Goal: Information Seeking & Learning: Learn about a topic

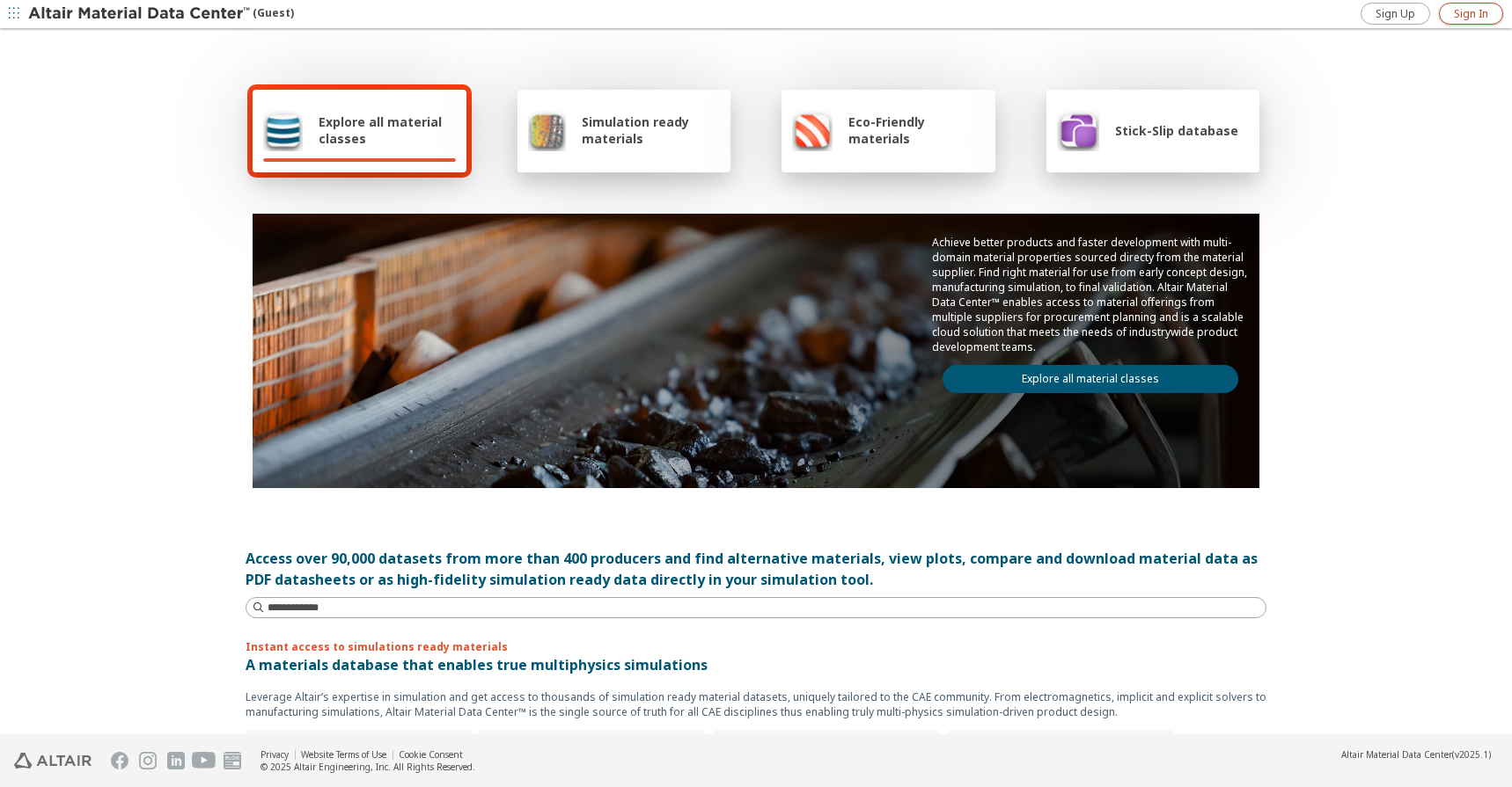
click at [1471, 23] on link "Sign In" at bounding box center [1471, 14] width 65 height 22
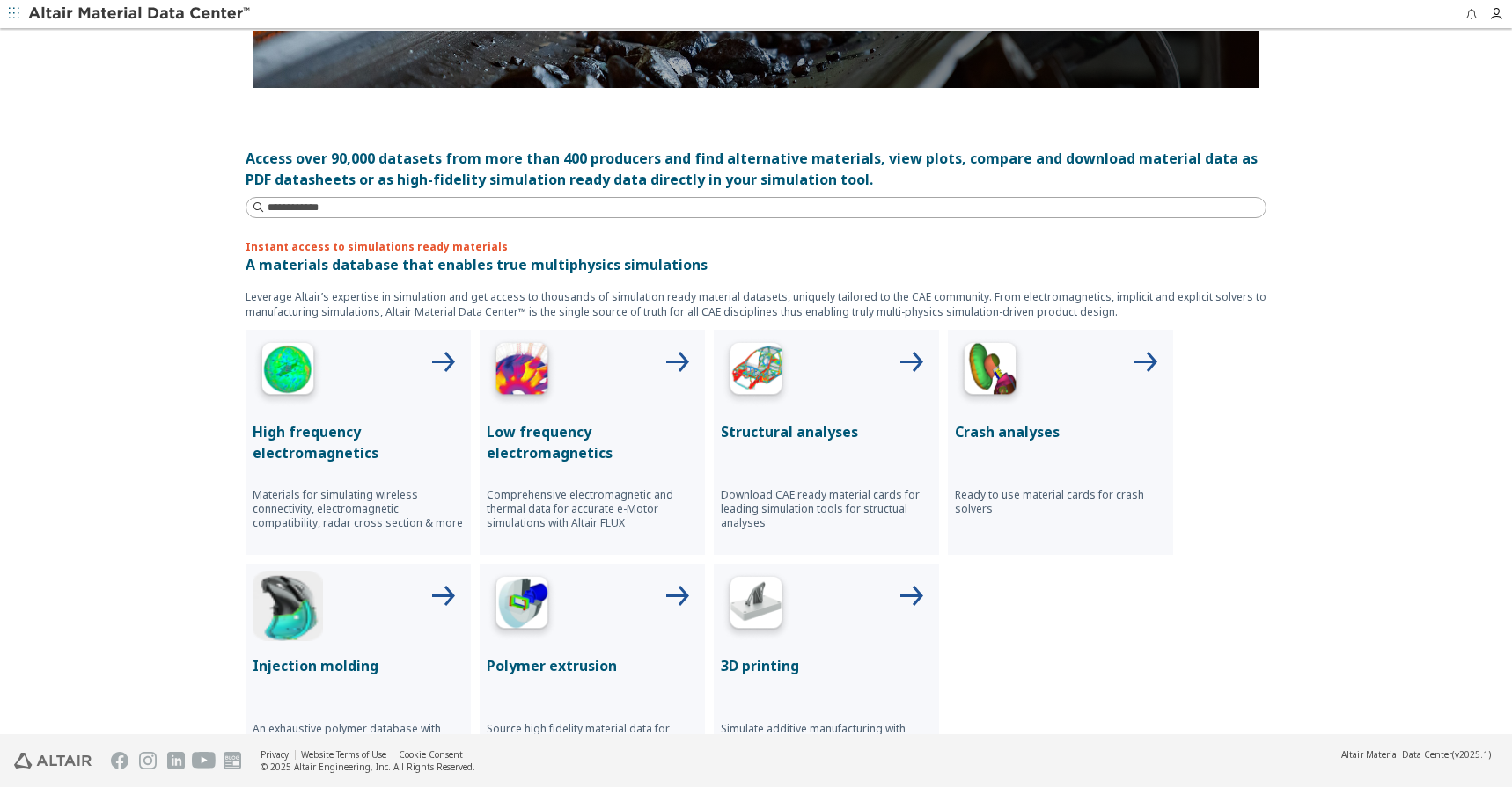
scroll to position [439, 0]
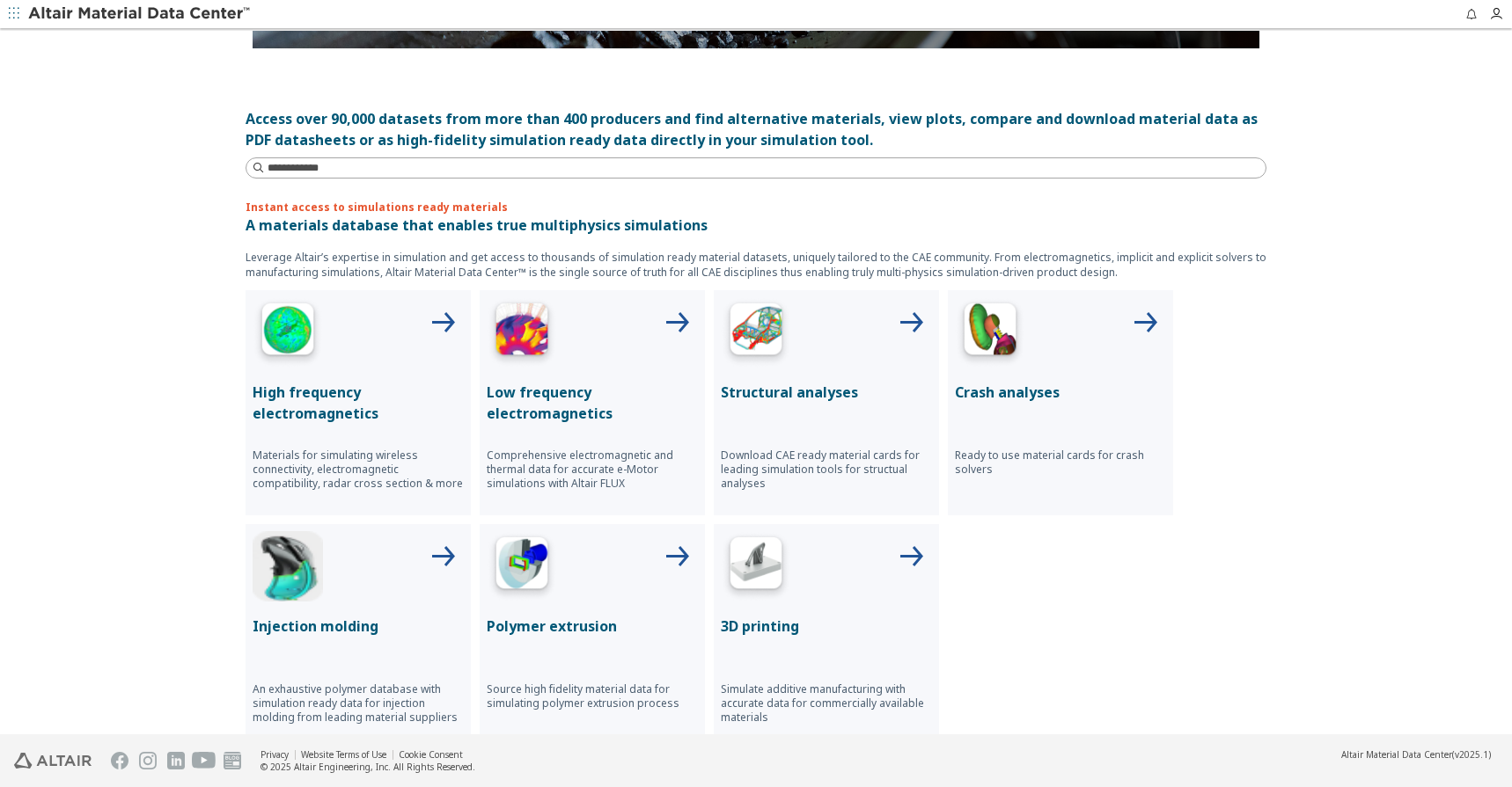
click at [804, 392] on p "Structural analyses" at bounding box center [827, 392] width 211 height 21
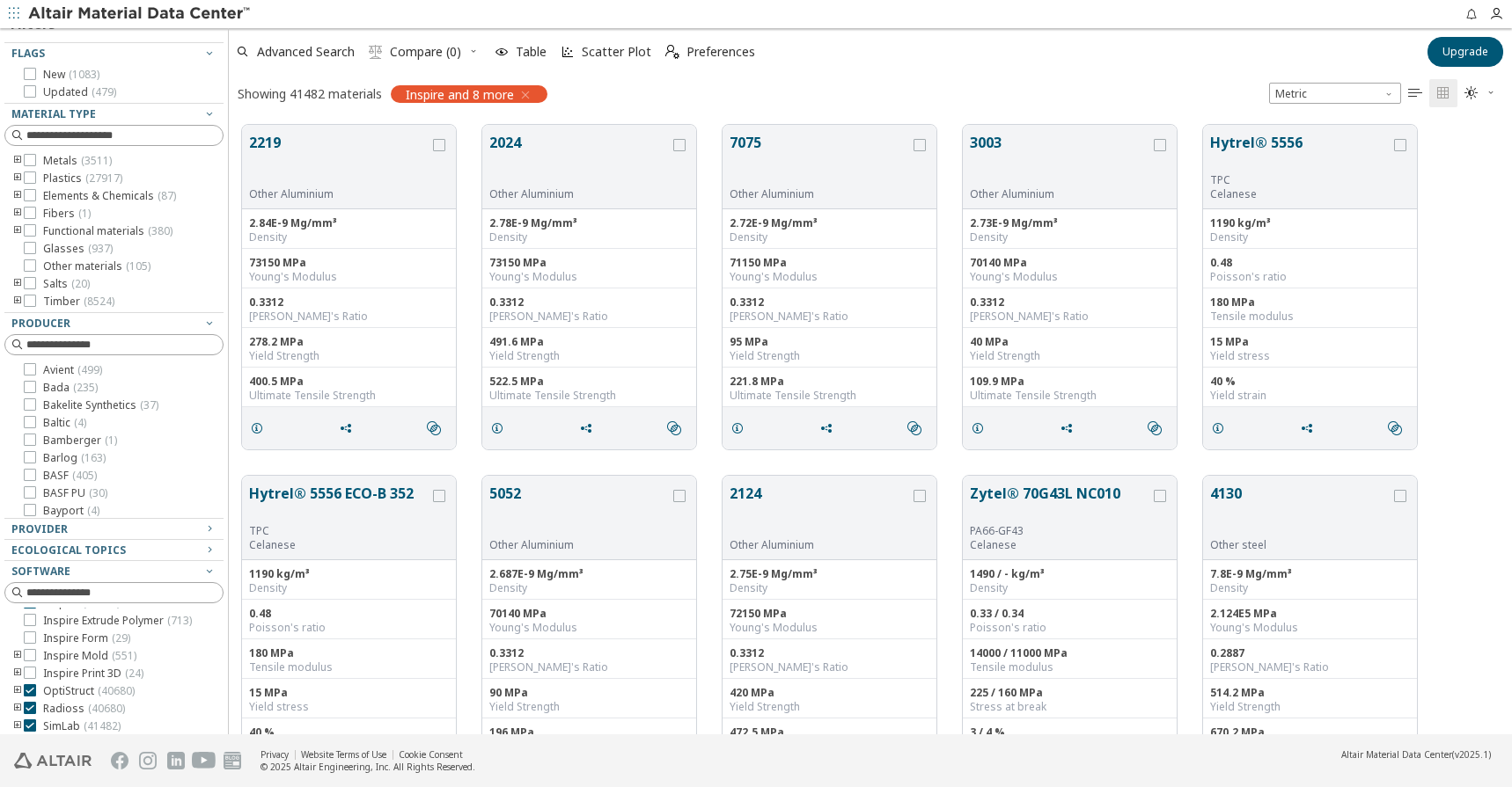
scroll to position [88, 0]
click at [38, 679] on label "OptiStruct ( 40680 )" at bounding box center [79, 670] width 111 height 14
click at [34, 672] on icon at bounding box center [29, 669] width 12 height 12
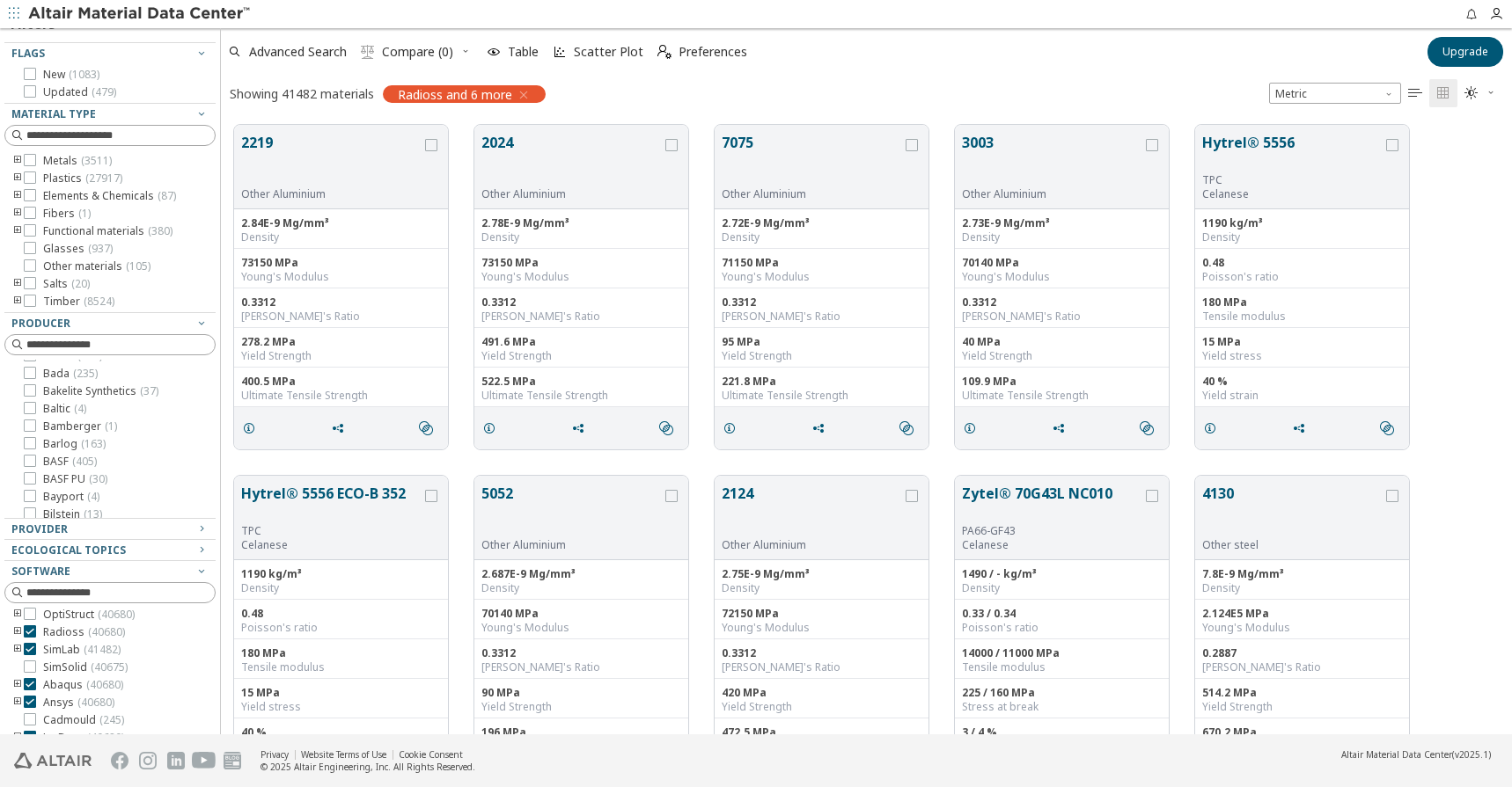
scroll to position [609, 1277]
click at [221, 652] on div "Clear All Filters Filters Flags New ( 1083 ) Updated ( 479 ) Material Type Meta…" at bounding box center [756, 381] width 1512 height 707
click at [40, 653] on label "SimLab ( 41482 )" at bounding box center [72, 650] width 97 height 14
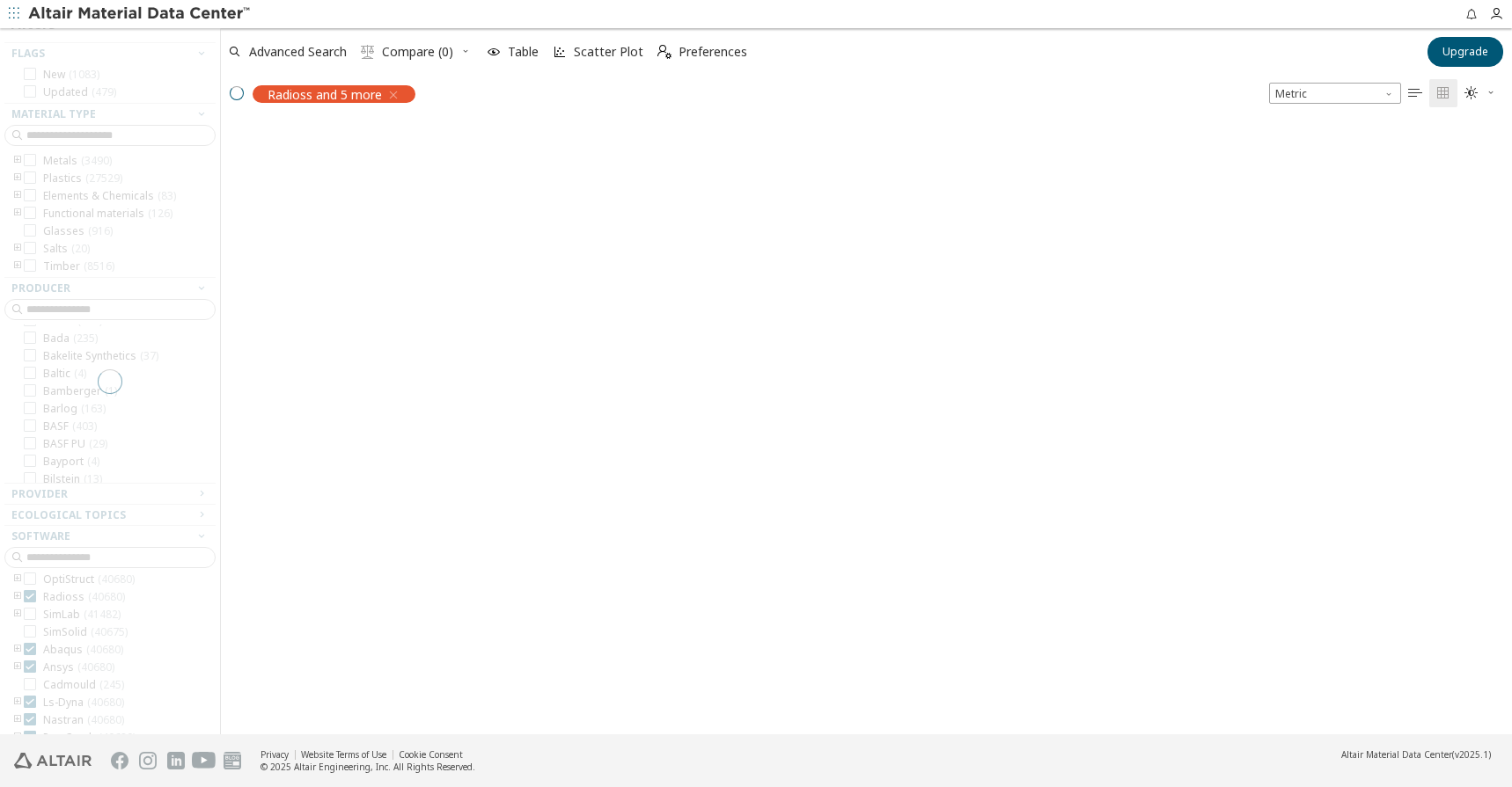
click at [33, 683] on div at bounding box center [109, 381] width 220 height 707
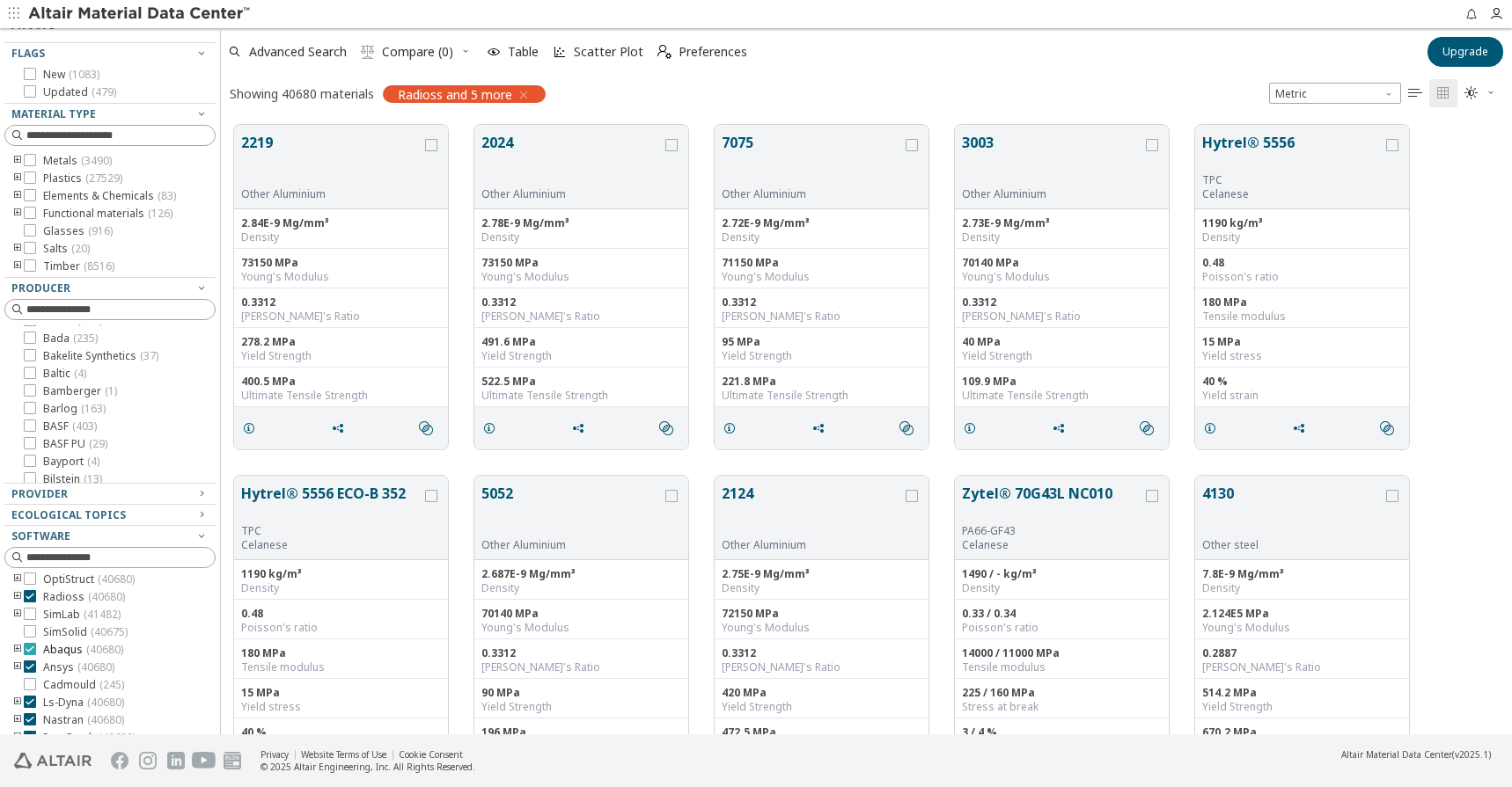
click at [27, 653] on icon at bounding box center [29, 649] width 12 height 12
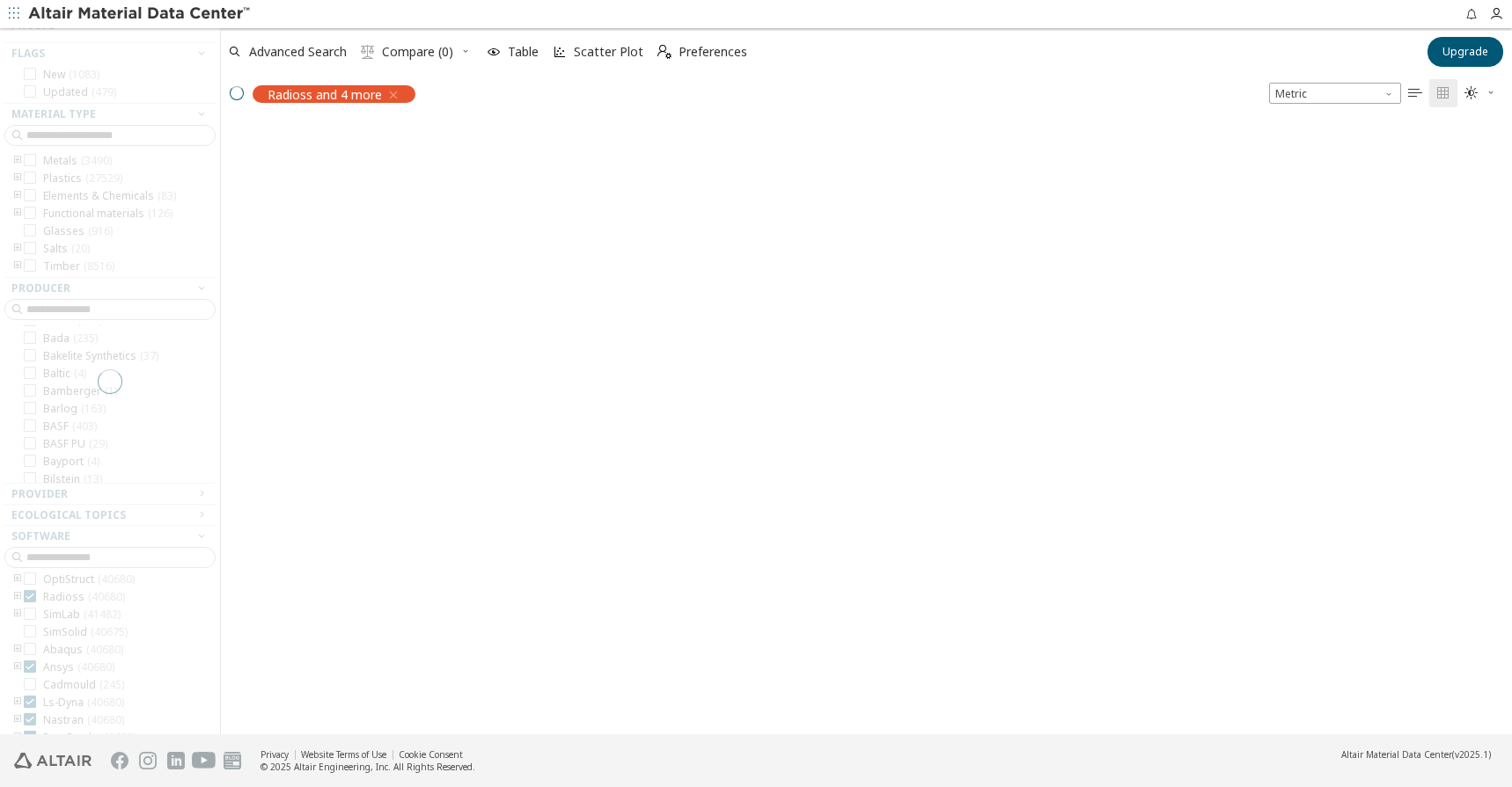
click at [24, 667] on div at bounding box center [109, 381] width 220 height 707
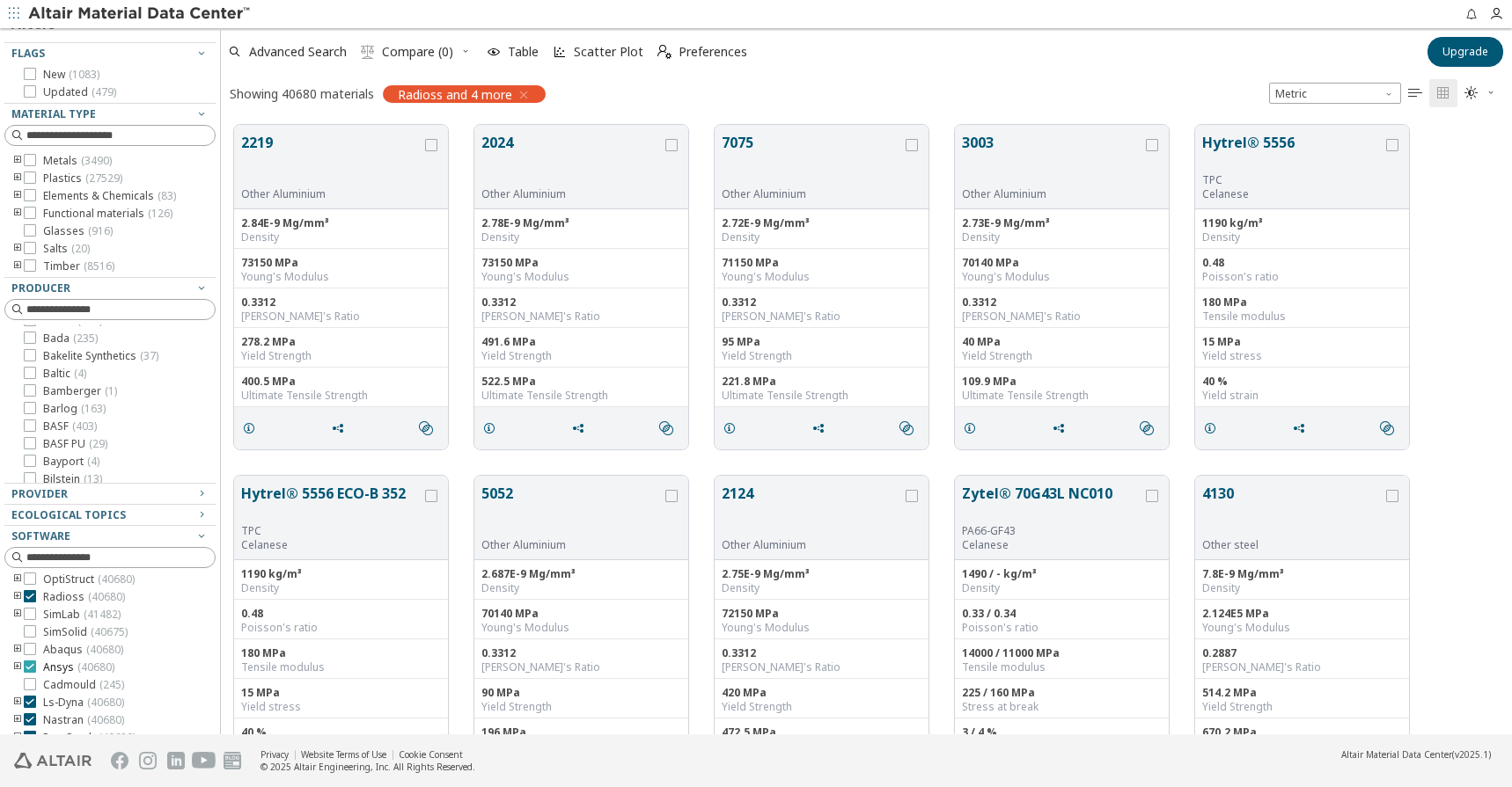
click at [28, 670] on icon at bounding box center [29, 666] width 12 height 12
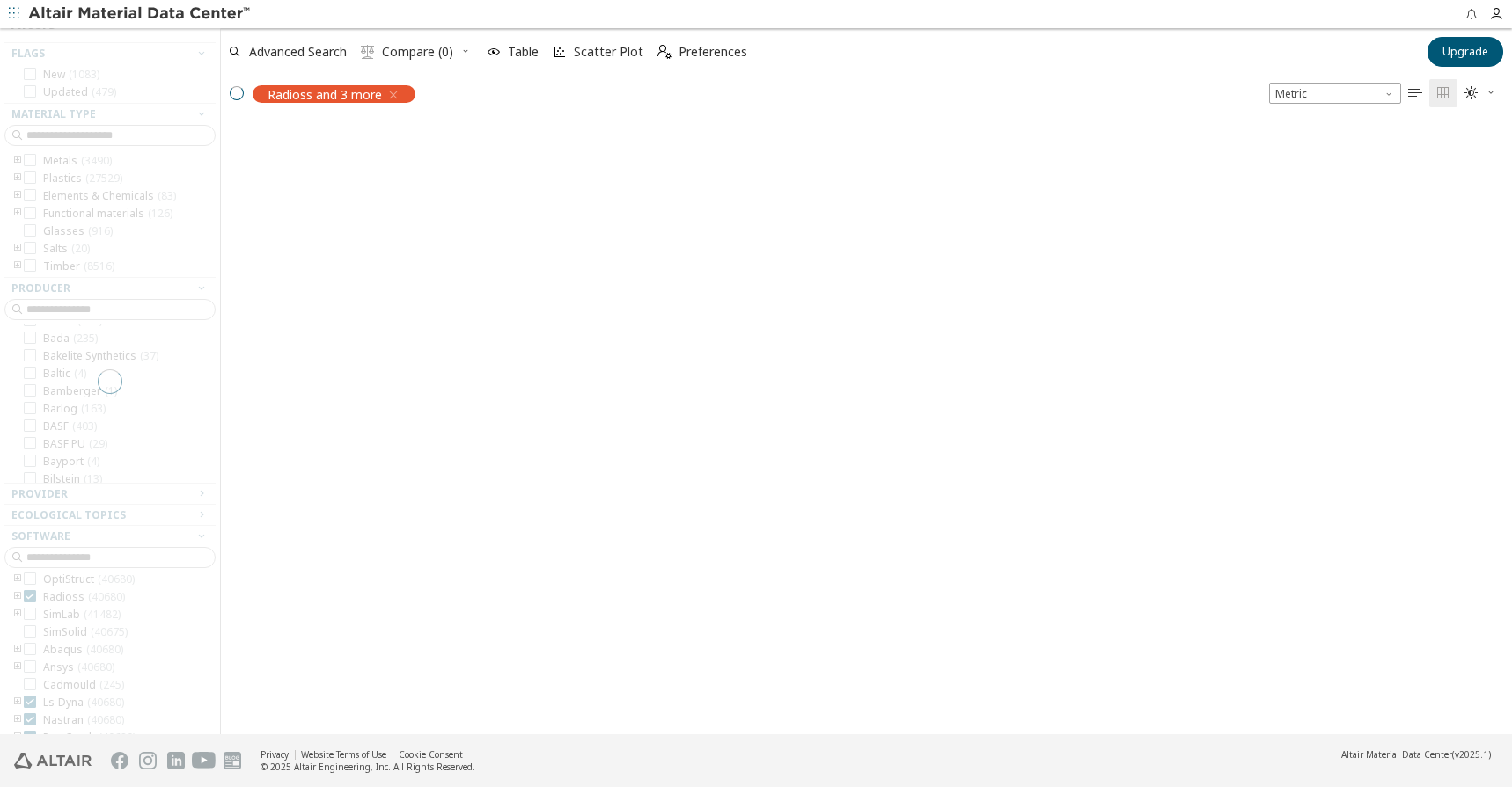
click at [26, 699] on div at bounding box center [109, 381] width 220 height 707
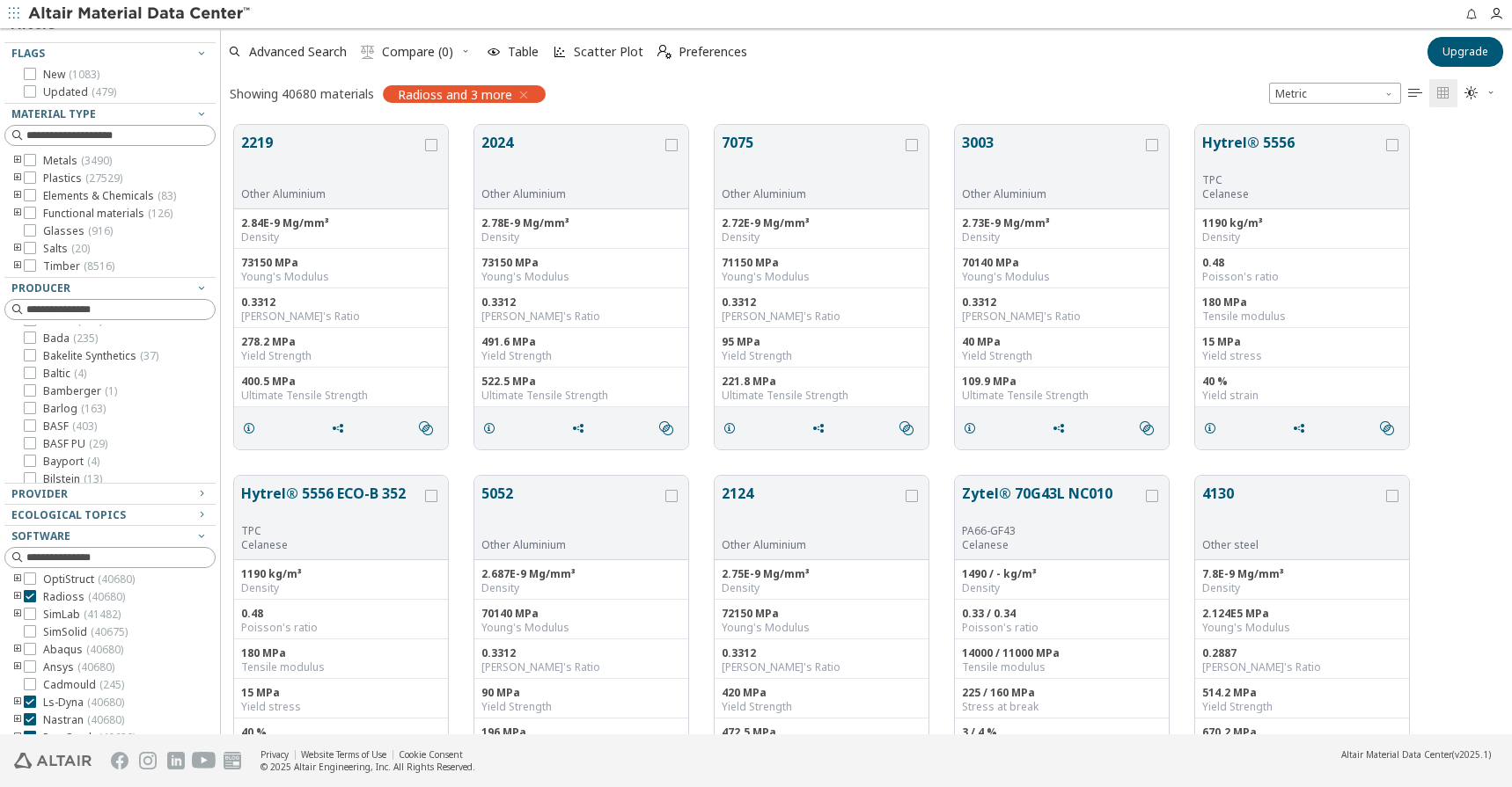
click at [32, 712] on div "CADFEKO ( 3308 ) FLUX ( 447 ) HyperLife ( 1242 ) Inspire ( 10240 ) Inspire Extr…" at bounding box center [110, 588] width 211 height 313
click at [32, 723] on icon at bounding box center [29, 719] width 12 height 12
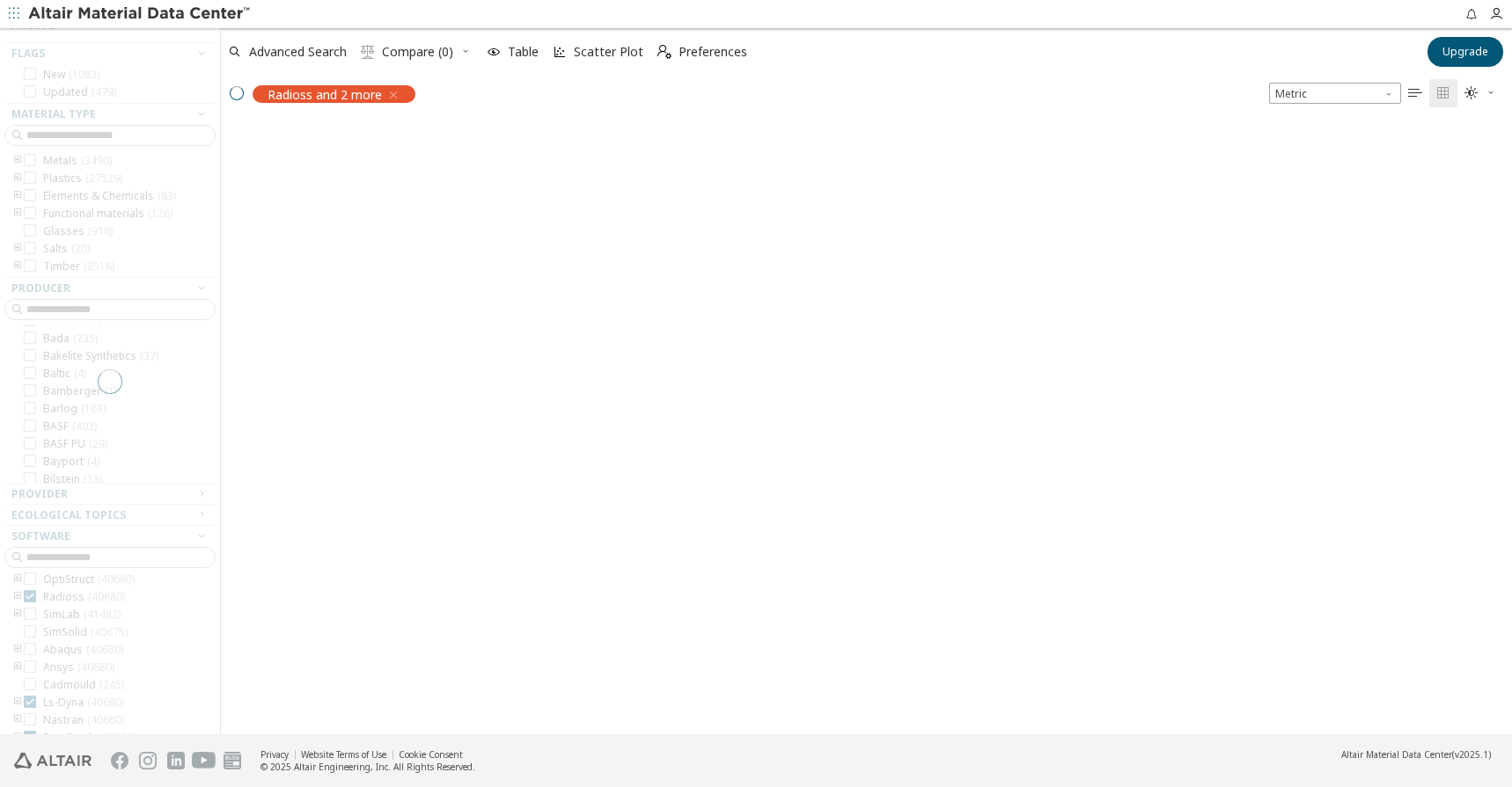
click at [29, 708] on div at bounding box center [109, 381] width 220 height 707
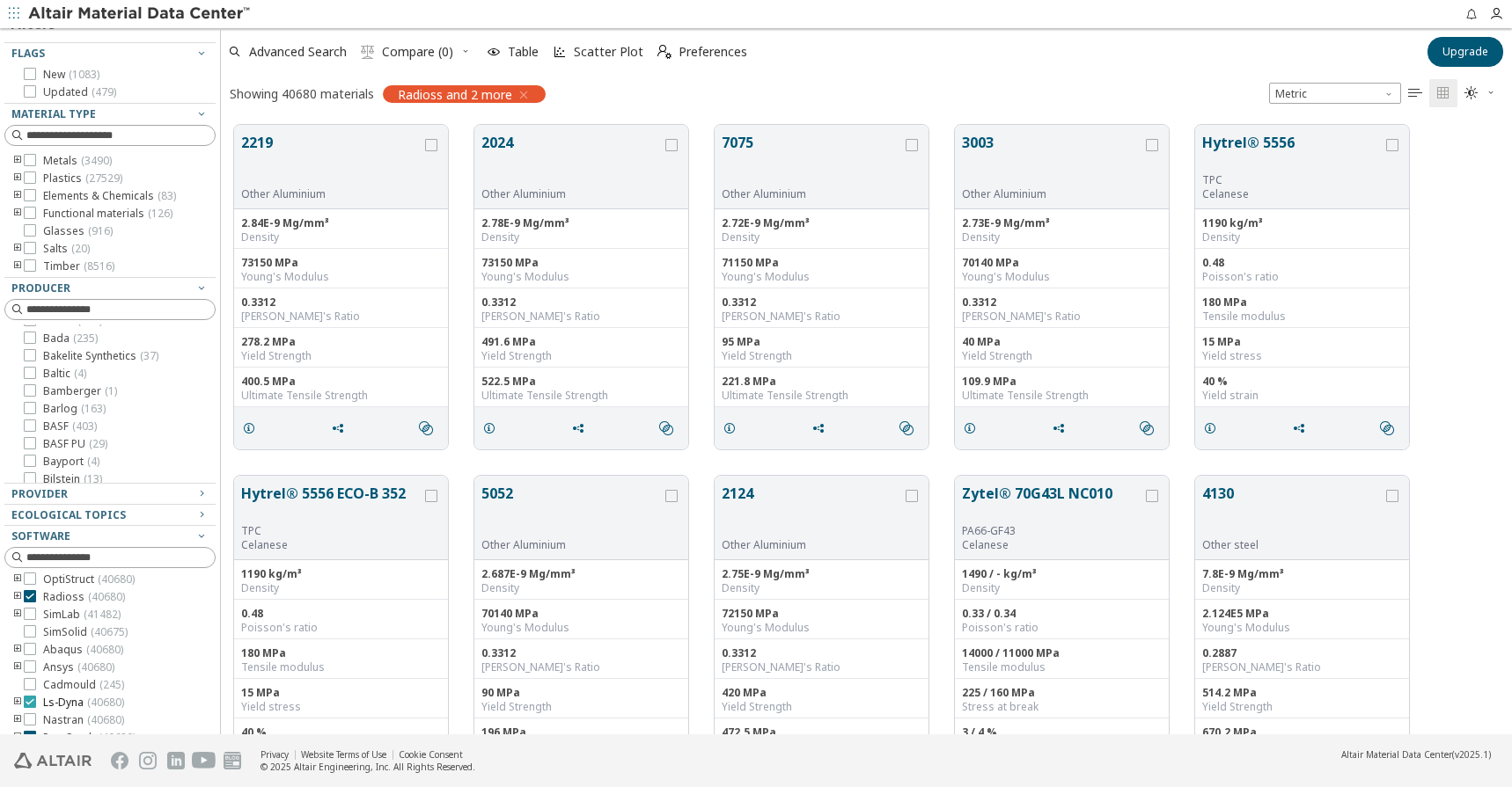
click at [29, 707] on icon at bounding box center [29, 701] width 12 height 12
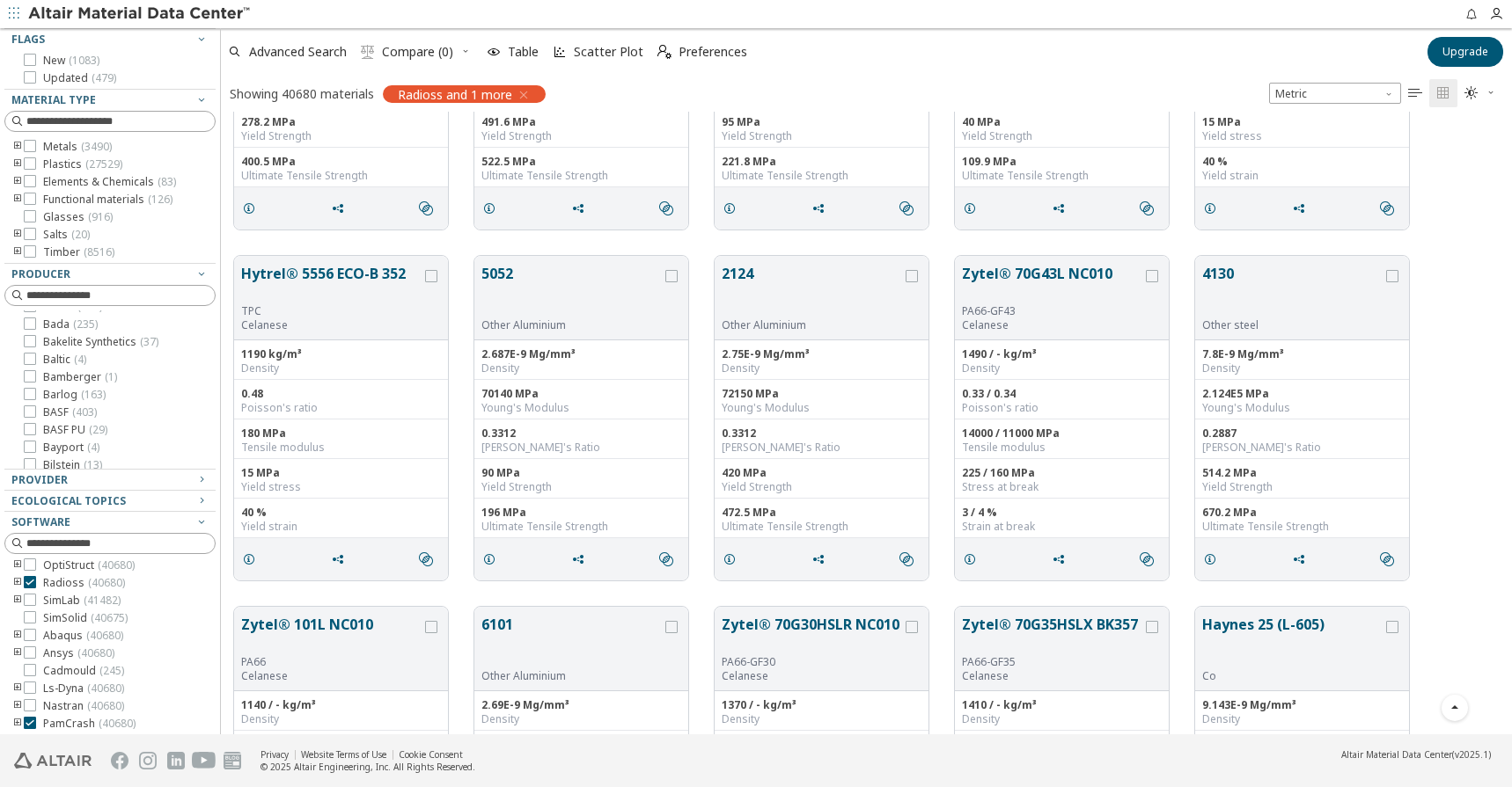
scroll to position [107, 0]
click at [31, 723] on div at bounding box center [106, 724] width 202 height 8
click at [31, 726] on div at bounding box center [106, 724] width 202 height 8
click at [25, 726] on div at bounding box center [106, 724] width 202 height 8
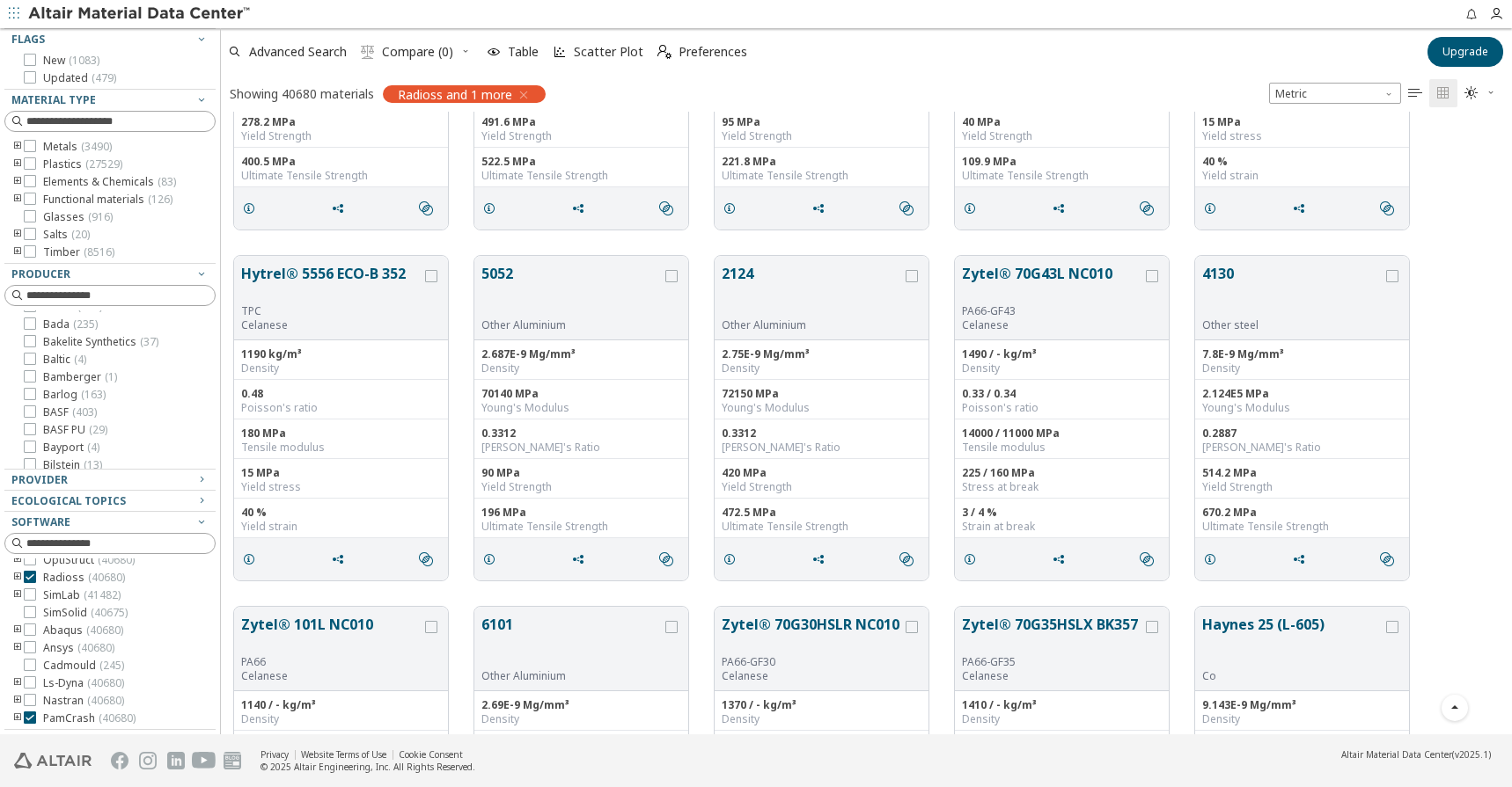
scroll to position [164, 0]
click at [36, 723] on div at bounding box center [106, 724] width 202 height 8
click at [31, 723] on div at bounding box center [106, 724] width 202 height 8
click at [29, 723] on div at bounding box center [106, 724] width 202 height 8
click at [33, 715] on icon at bounding box center [29, 717] width 12 height 12
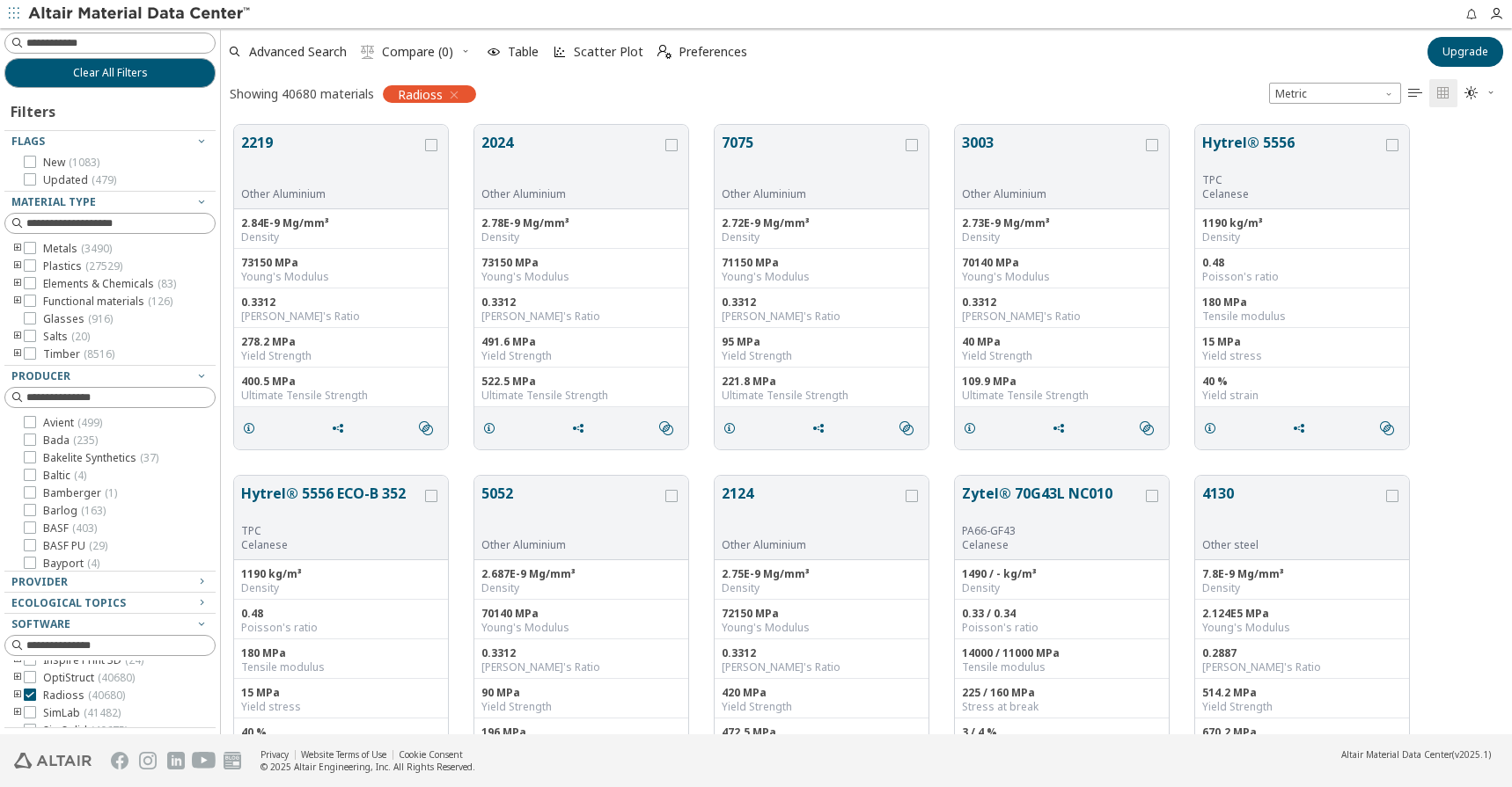
scroll to position [454, 0]
drag, startPoint x: 145, startPoint y: 723, endPoint x: 148, endPoint y: 745, distance: 22.2
click at [148, 745] on div "Clear All Filters Filters Flags New ( 1083 ) Updated ( 479 ) Material Type Meta…" at bounding box center [756, 408] width 1512 height 759
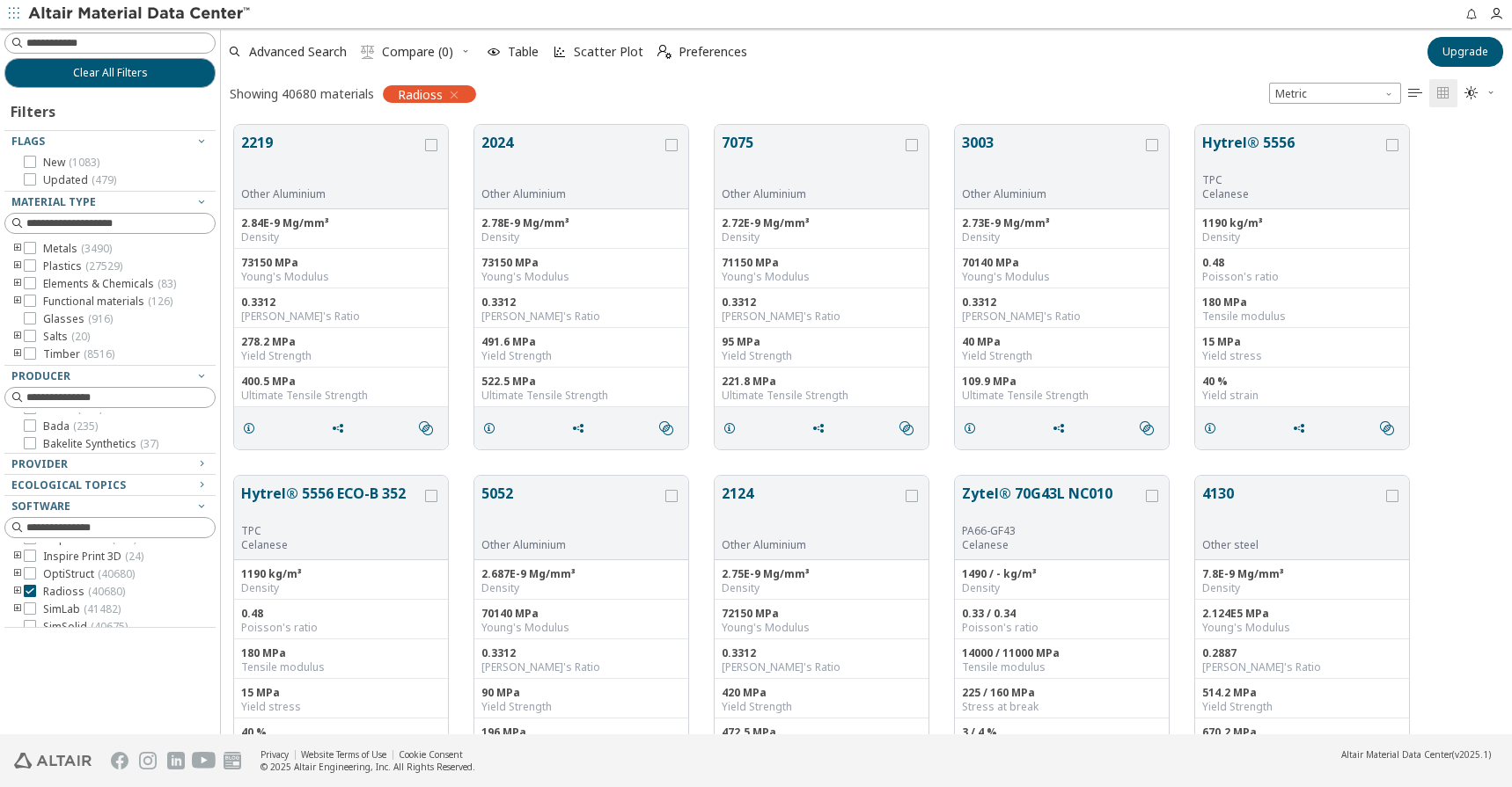
drag, startPoint x: 112, startPoint y: 570, endPoint x: 115, endPoint y: 453, distance: 117.0
click at [115, 453] on div "Filters Flags New ( 1083 ) Updated ( 479 ) Material Type Metals ( 3490 ) Plasti…" at bounding box center [110, 358] width 211 height 540
click at [206, 376] on icon "button" at bounding box center [201, 375] width 14 height 14
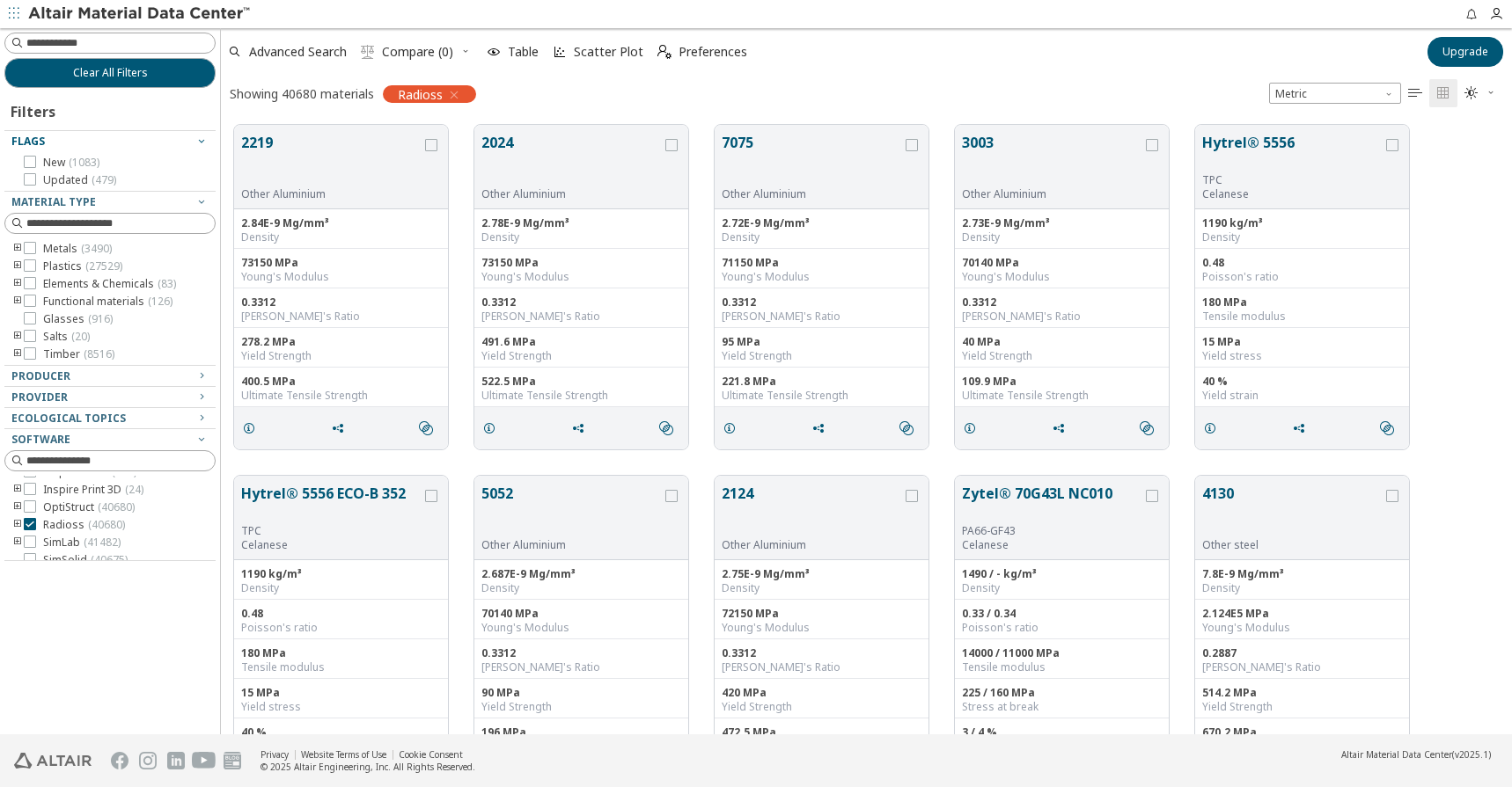
click at [202, 136] on icon "button" at bounding box center [201, 140] width 14 height 14
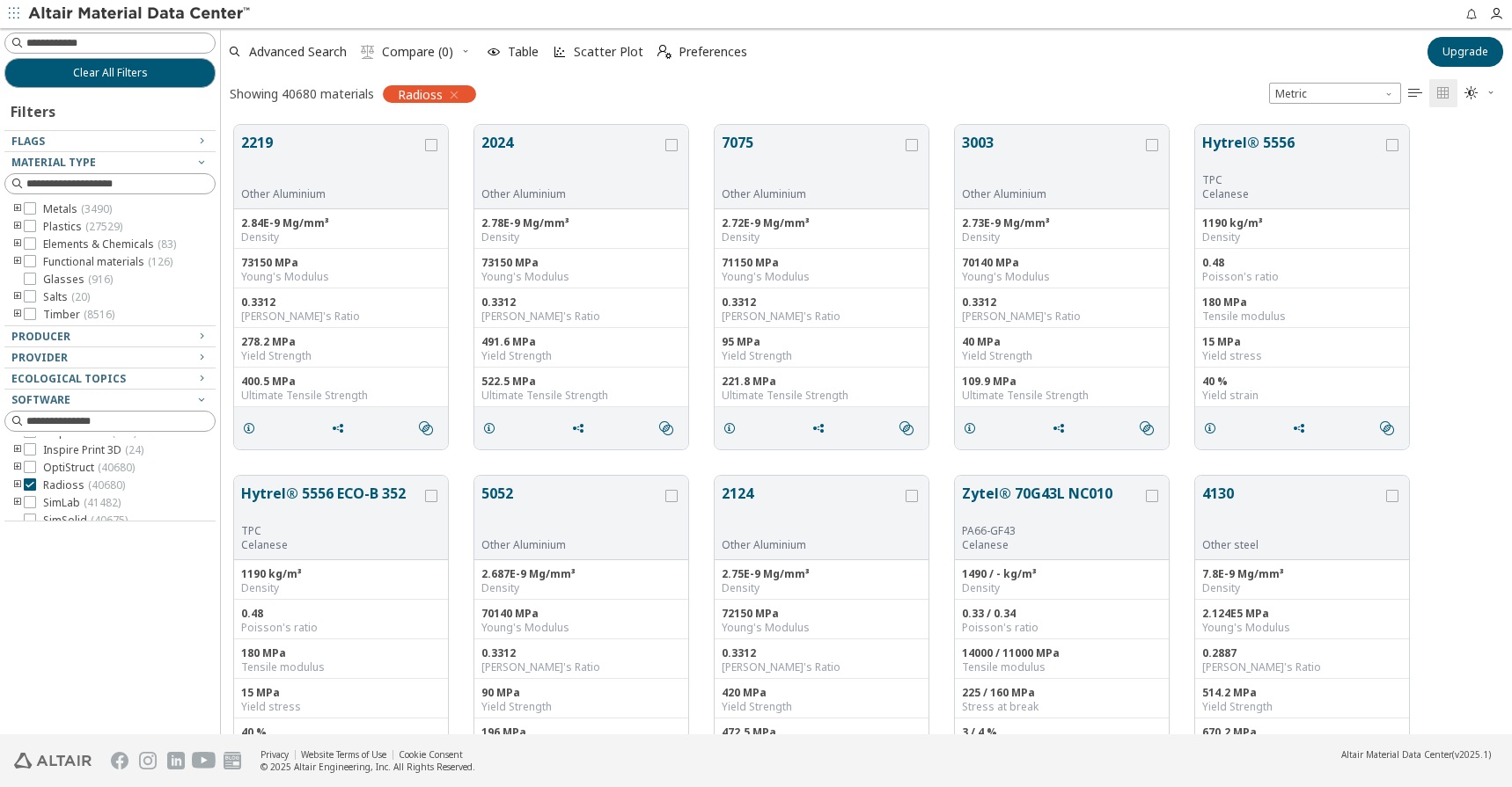
click at [128, 527] on div "Clear All Filters Filters Flags New ( 1083 ) Updated ( 479 ) Material Type Meta…" at bounding box center [109, 381] width 220 height 707
click at [201, 166] on icon "button" at bounding box center [201, 162] width 14 height 14
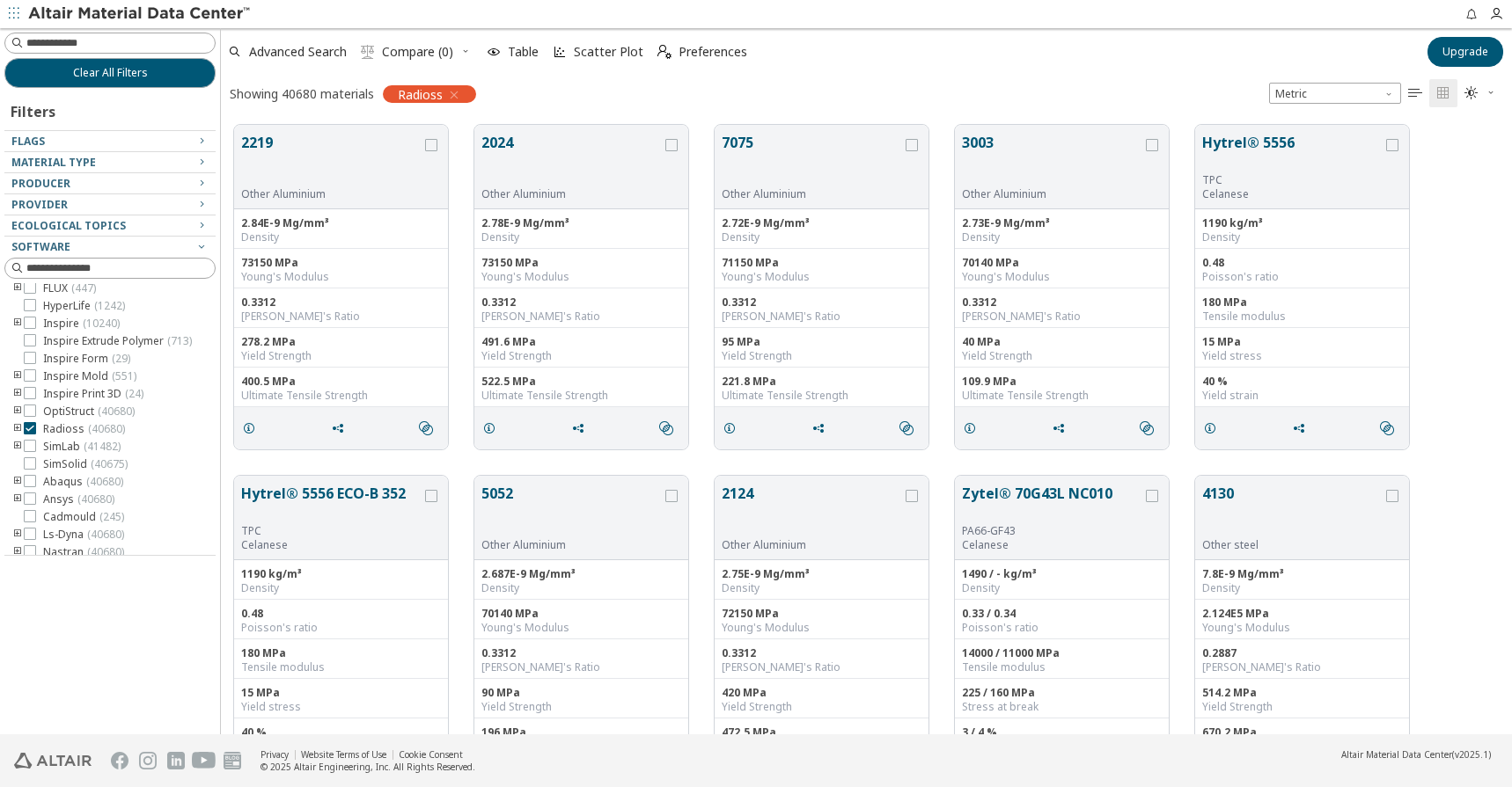
scroll to position [0, 0]
drag, startPoint x: 120, startPoint y: 365, endPoint x: 137, endPoint y: 694, distance: 329.4
click at [137, 694] on div "Filters Flags New ( 1083 ) Updated ( 479 ) Material Type Metals ( 3490 ) Plasti…" at bounding box center [110, 391] width 211 height 607
click at [22, 452] on icon "toogle group" at bounding box center [17, 451] width 12 height 14
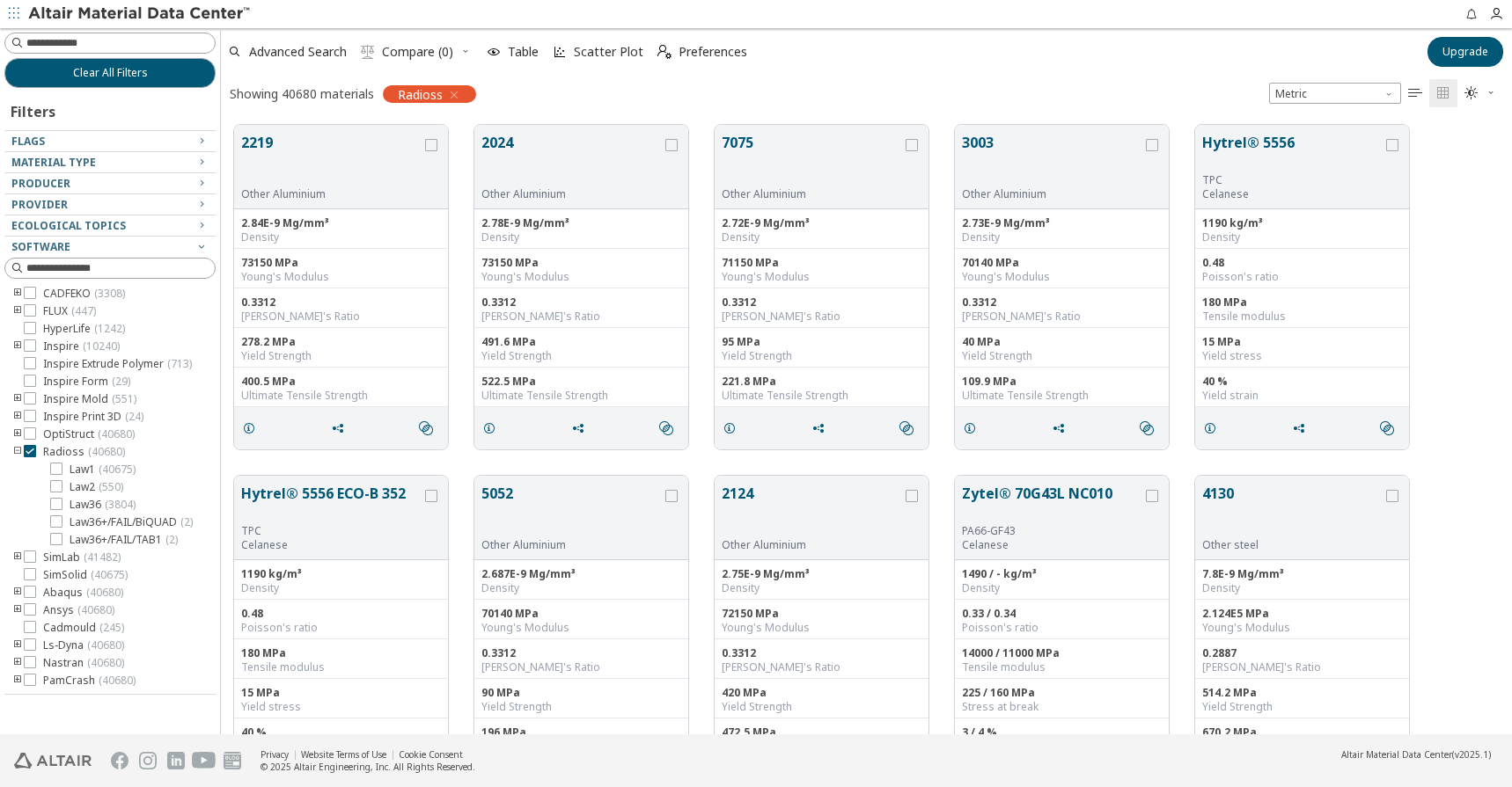
click at [19, 559] on icon "toogle group" at bounding box center [17, 557] width 12 height 14
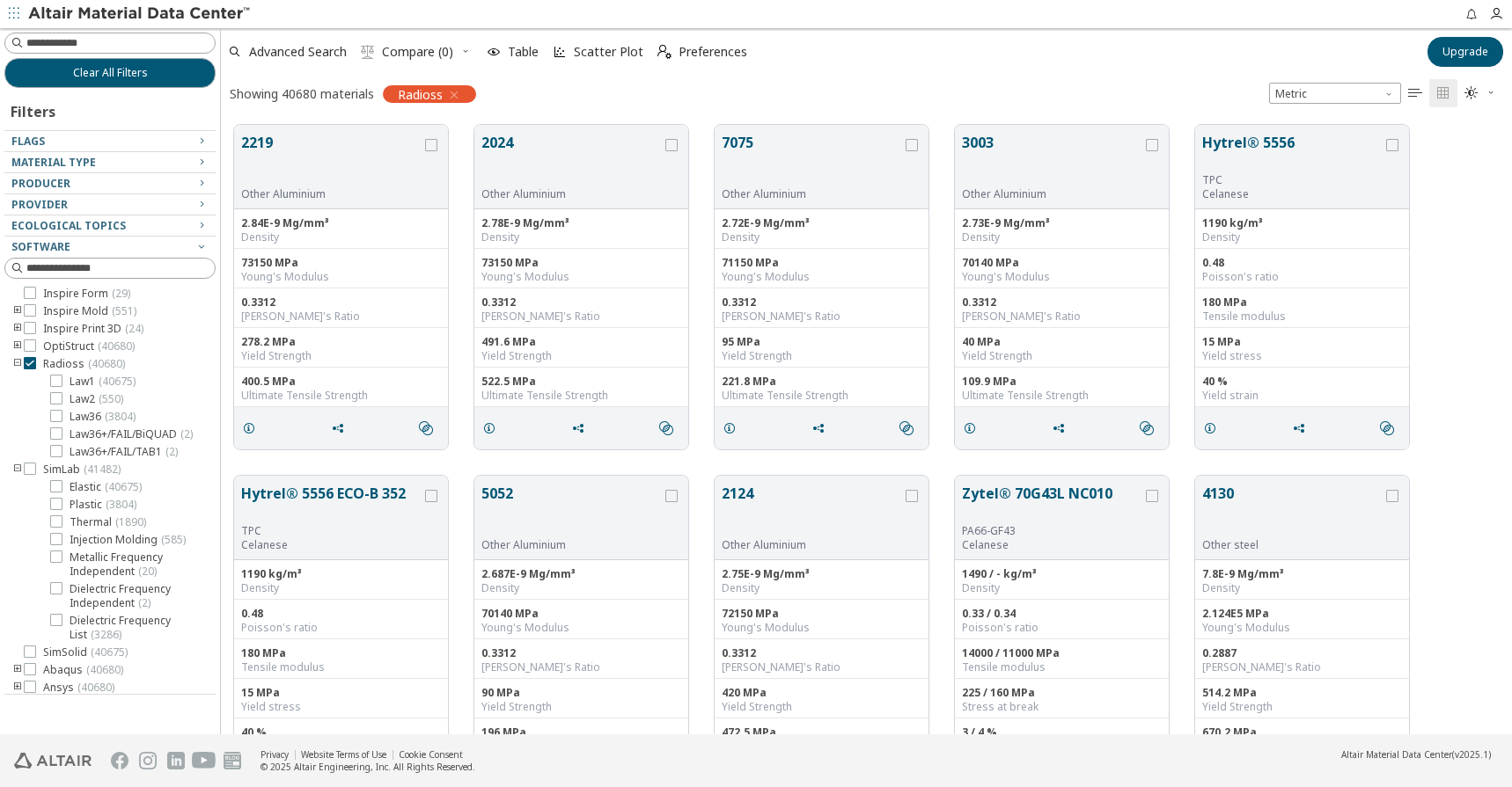
click at [15, 466] on icon "toogle group" at bounding box center [17, 469] width 12 height 14
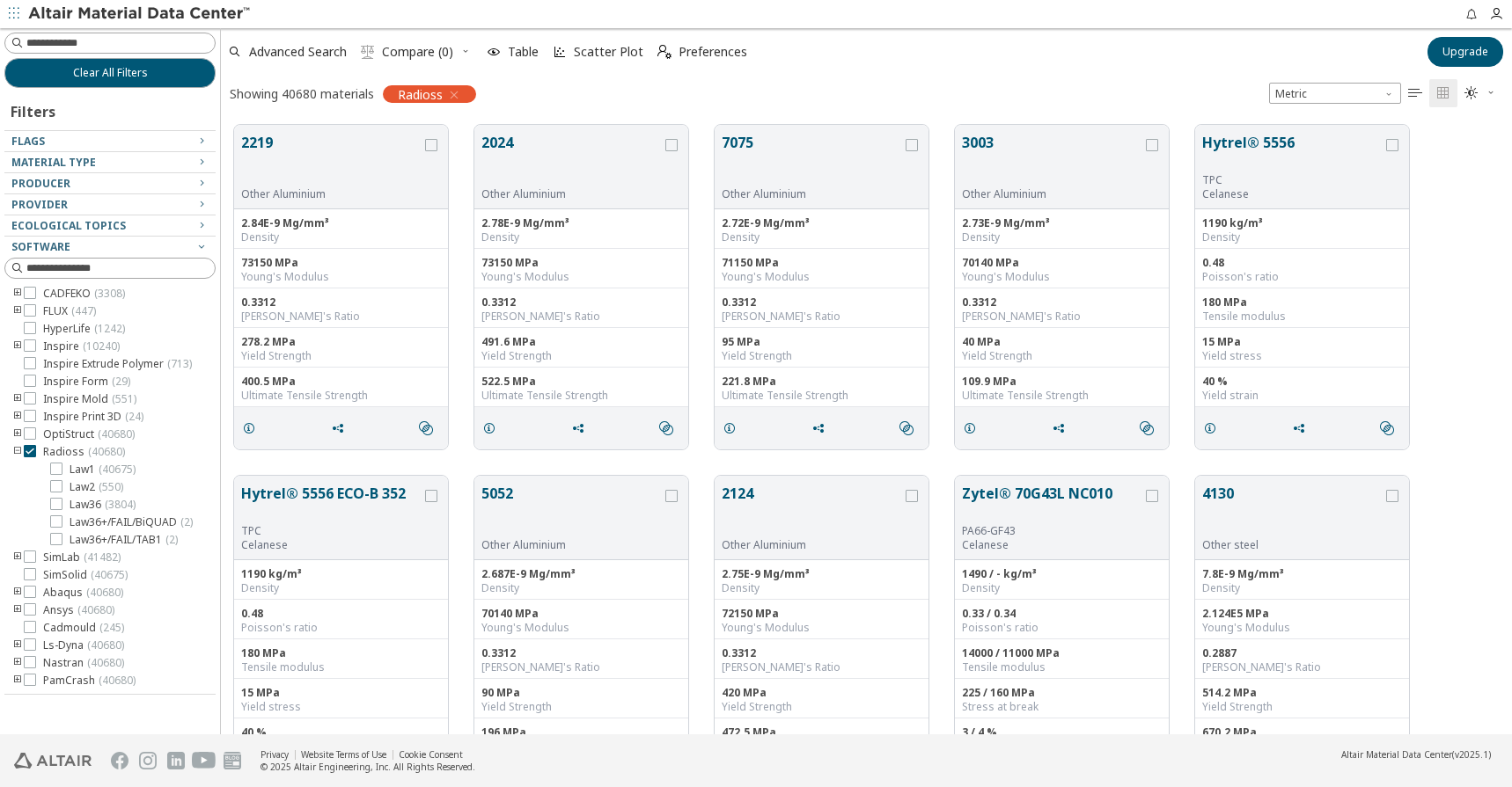
scroll to position [0, 0]
click at [18, 651] on icon "toogle group" at bounding box center [17, 645] width 12 height 14
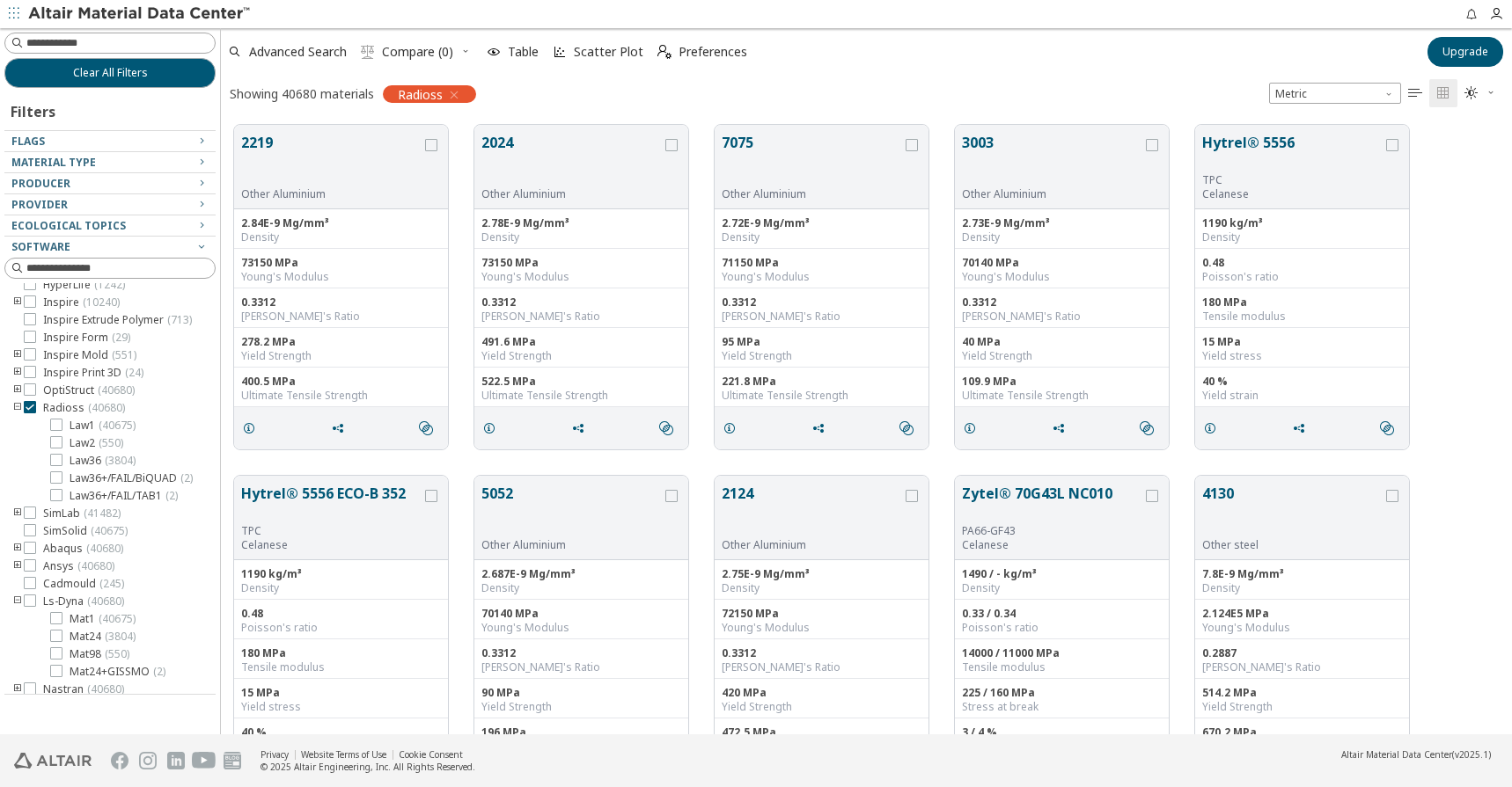
scroll to position [67, 0]
click at [14, 574] on icon "toogle group" at bounding box center [17, 578] width 12 height 14
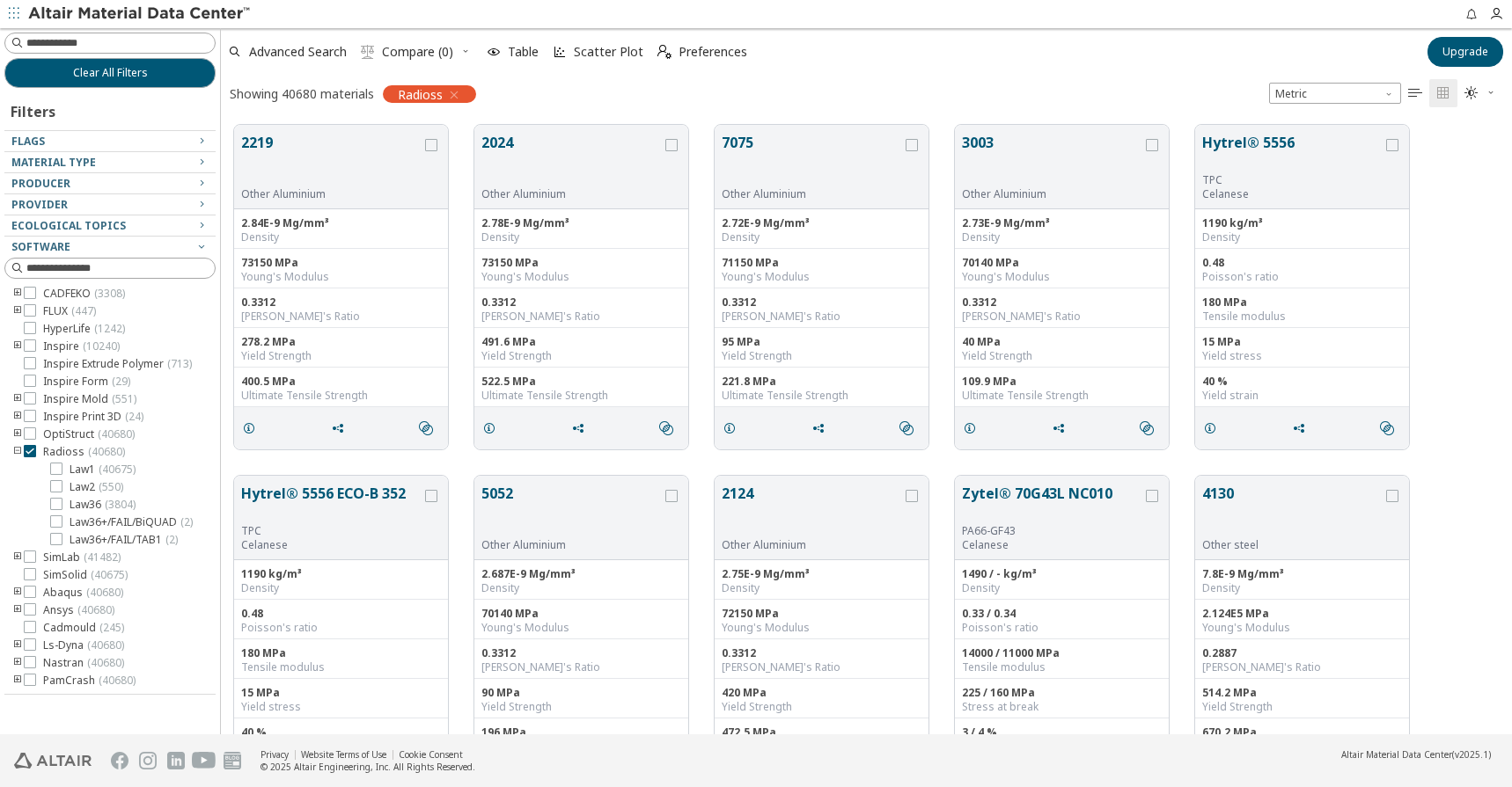
scroll to position [0, 0]
click at [16, 613] on icon "toogle group" at bounding box center [17, 610] width 12 height 14
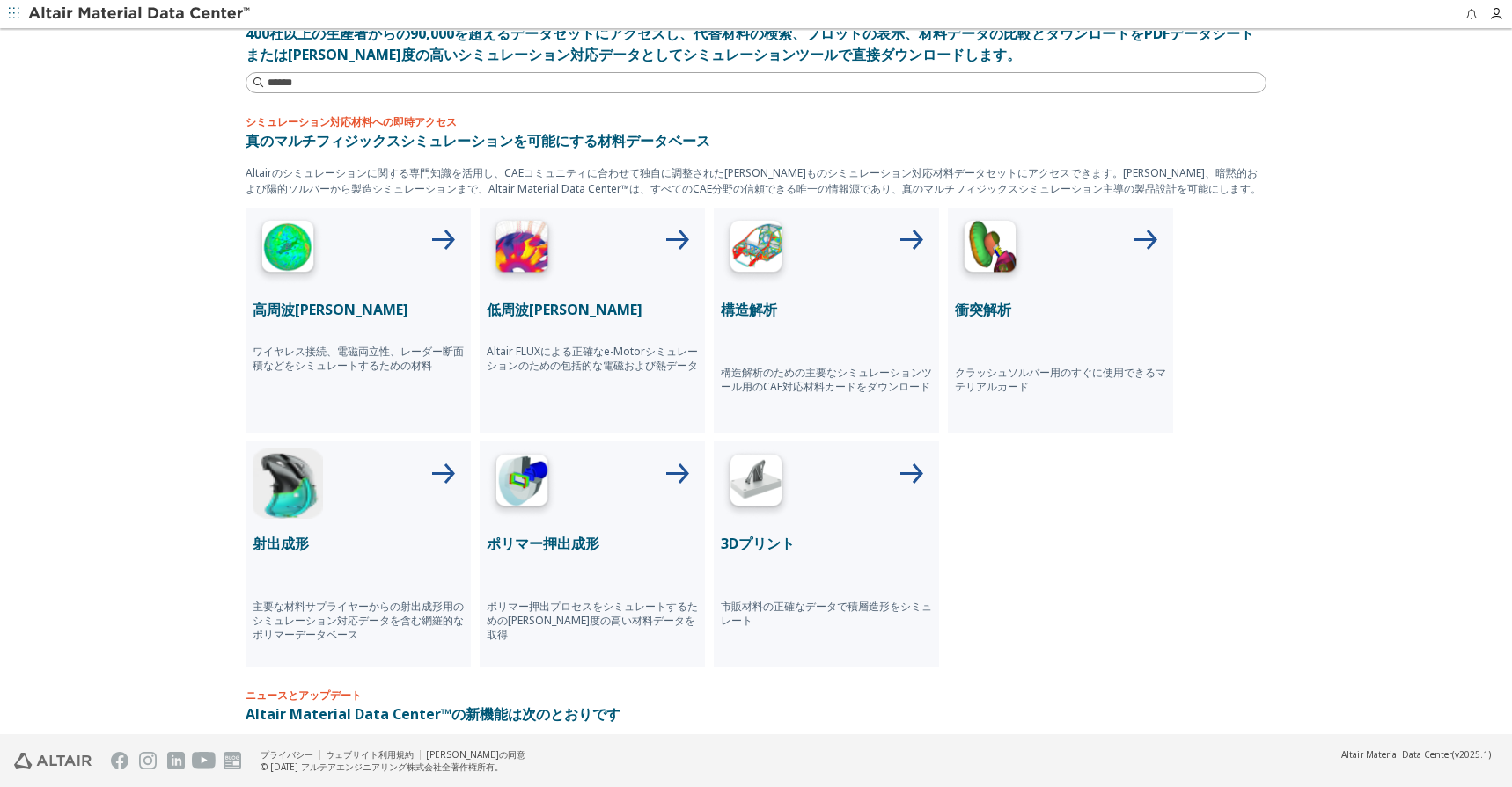
scroll to position [525, 0]
drag, startPoint x: 998, startPoint y: 306, endPoint x: 974, endPoint y: 307, distance: 24.0
click at [974, 307] on p "衝突解析" at bounding box center [1060, 309] width 211 height 21
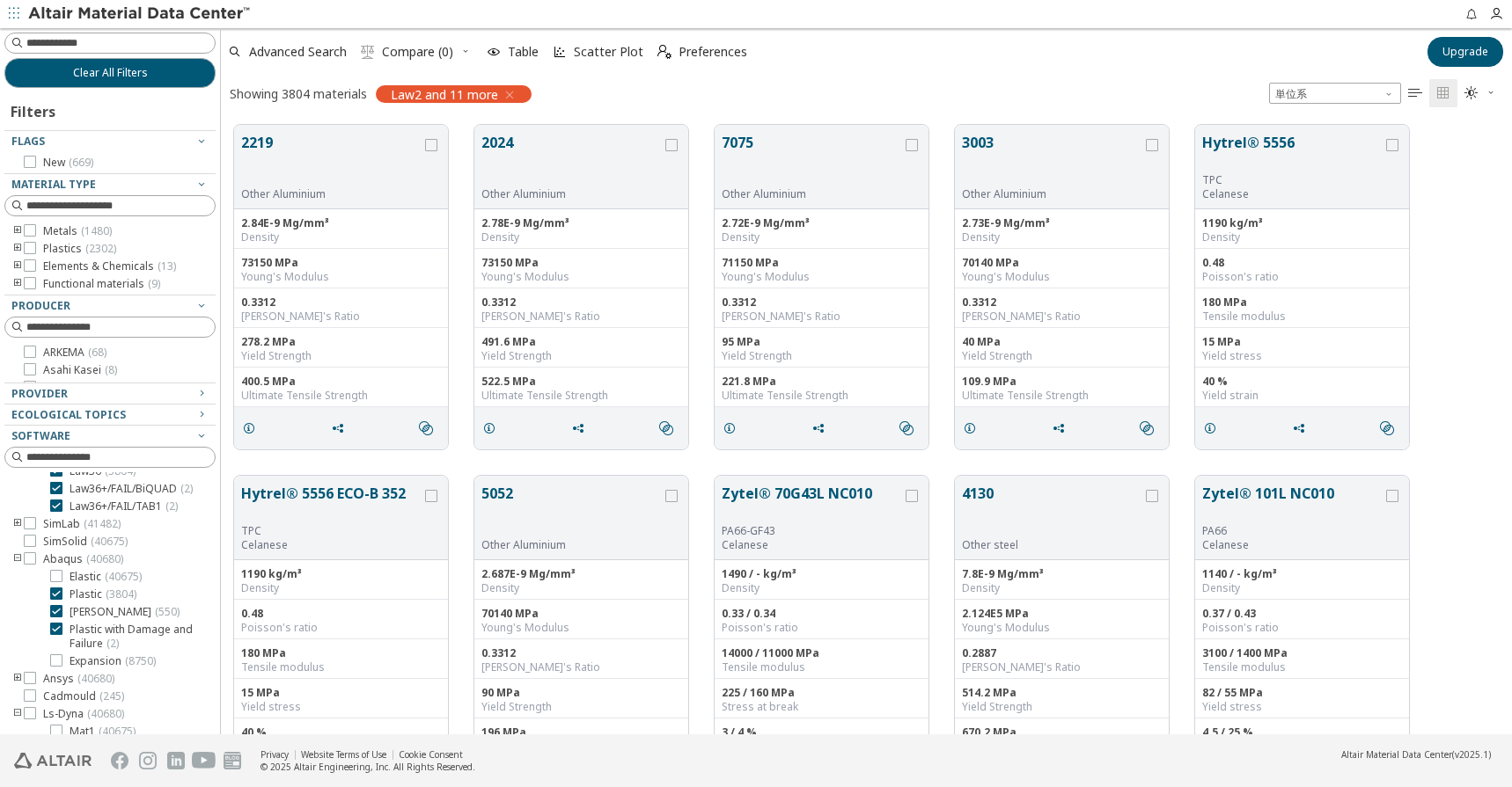
scroll to position [88, 0]
